Goal: Information Seeking & Learning: Learn about a topic

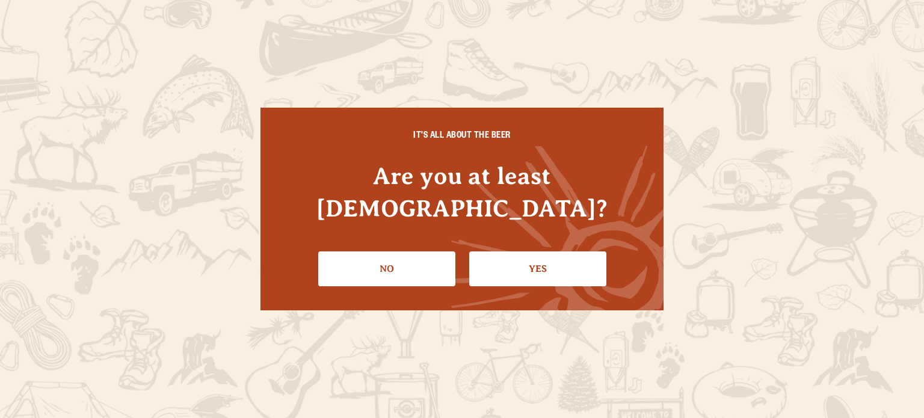
click at [553, 257] on link "Yes" at bounding box center [537, 269] width 137 height 35
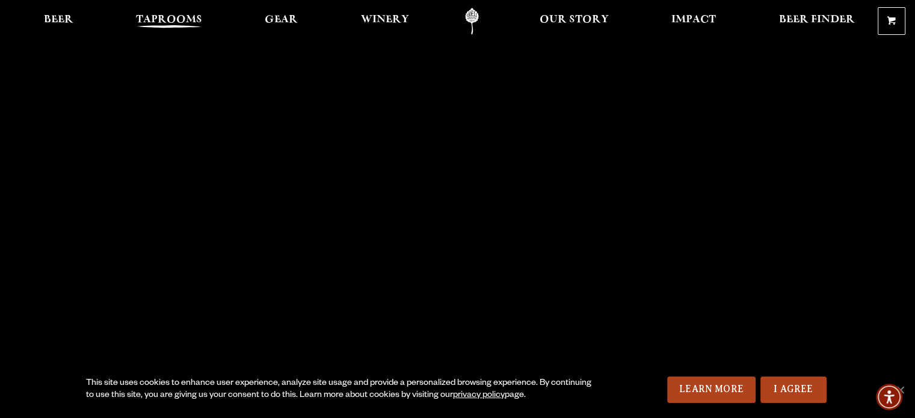
click at [166, 10] on link "Taprooms" at bounding box center [169, 21] width 82 height 27
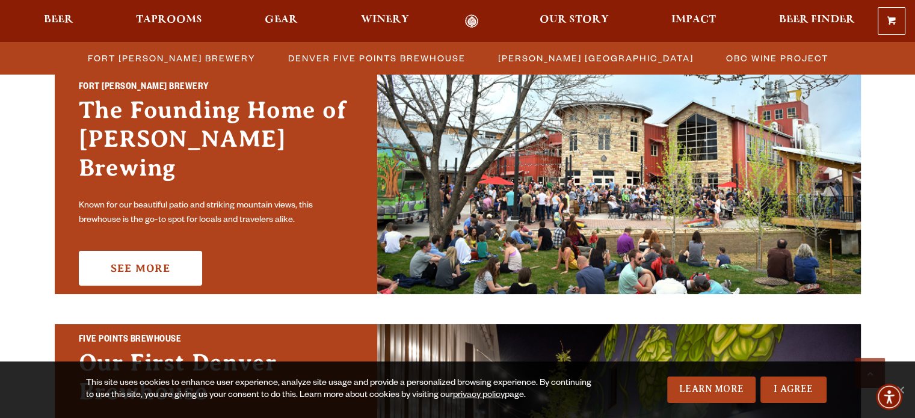
scroll to position [361, 0]
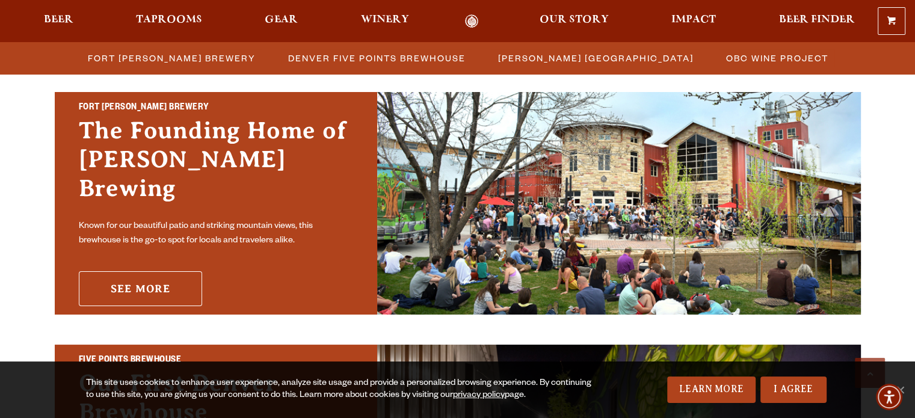
click at [115, 279] on link "See More" at bounding box center [140, 288] width 123 height 35
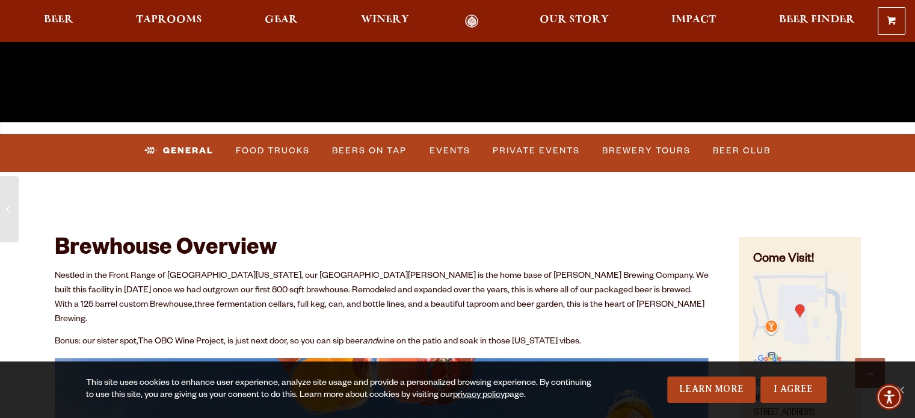
scroll to position [421, 0]
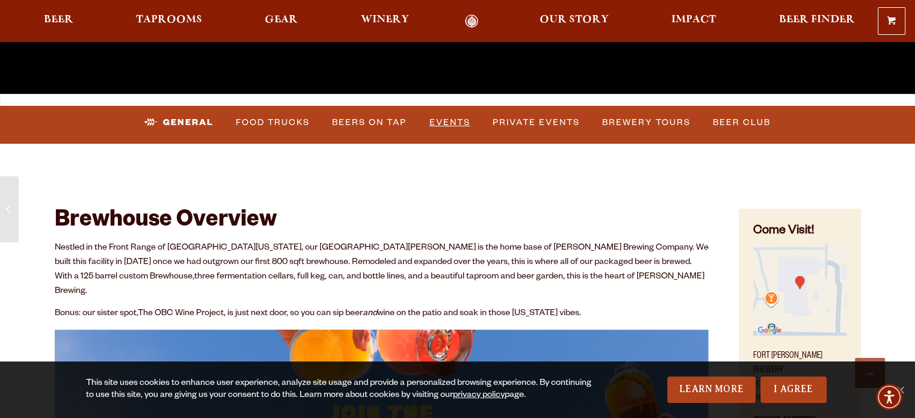
click at [442, 122] on link "Events" at bounding box center [450, 123] width 51 height 28
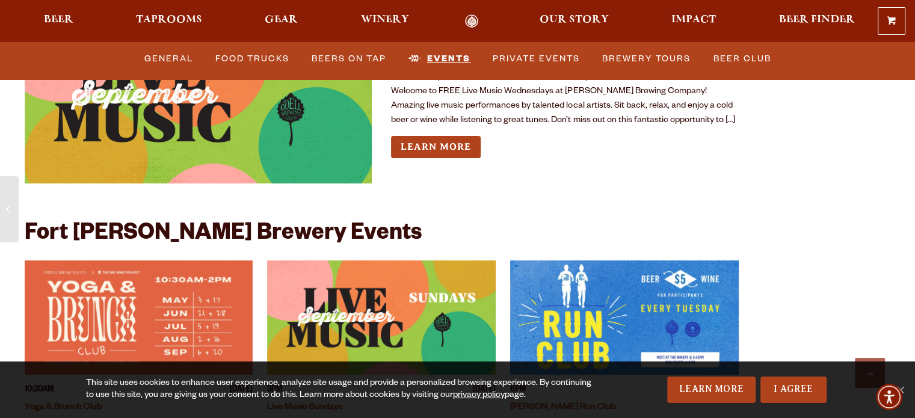
scroll to position [4519, 0]
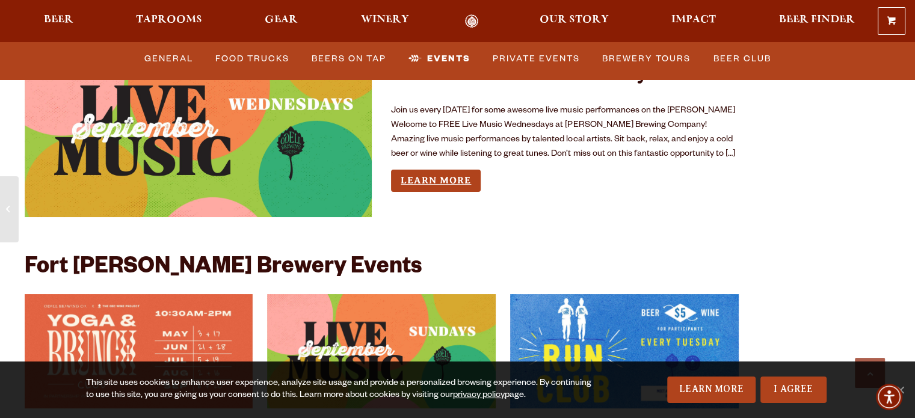
click at [440, 170] on link "Learn More" at bounding box center [436, 181] width 90 height 22
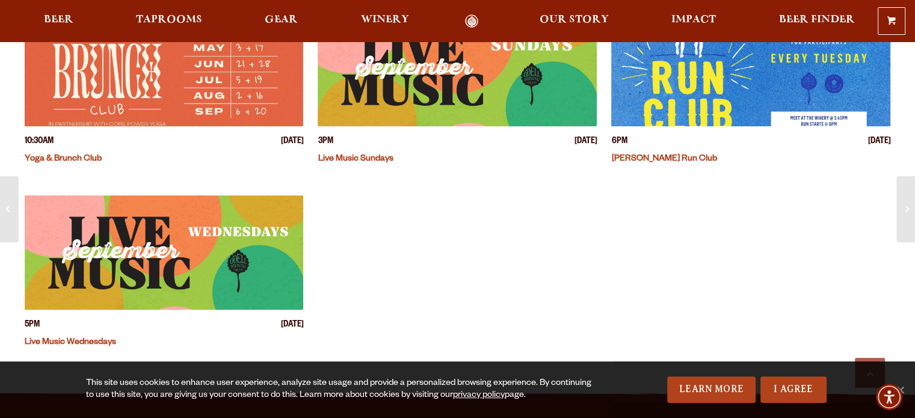
scroll to position [421, 0]
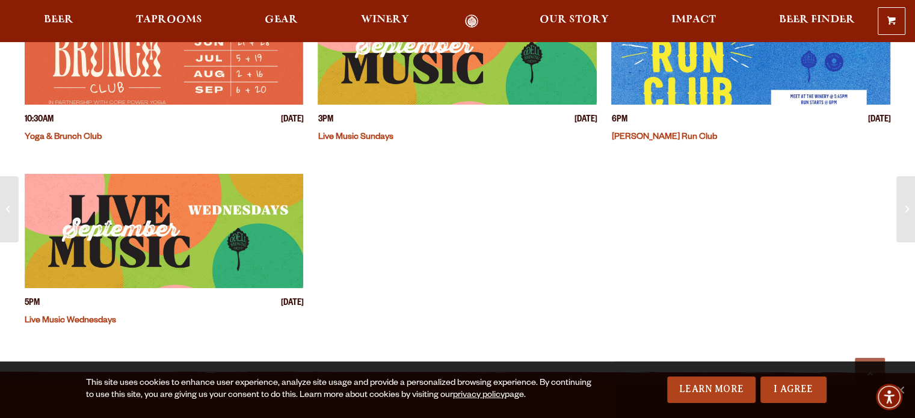
click at [162, 229] on img "View event details" at bounding box center [164, 231] width 279 height 114
